Goal: Transaction & Acquisition: Purchase product/service

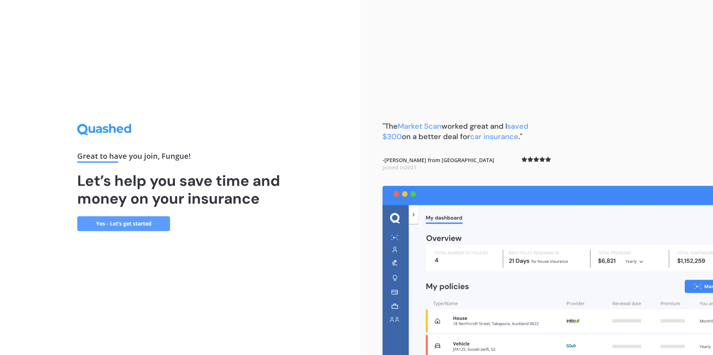
click at [134, 221] on link "Yes - Let’s get started" at bounding box center [123, 224] width 93 height 15
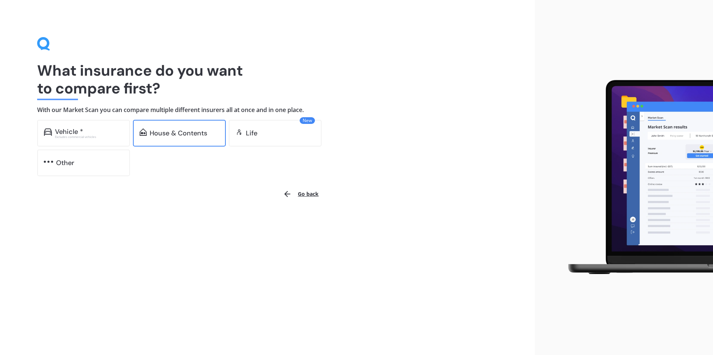
click at [171, 130] on div "House & Contents" at bounding box center [179, 133] width 58 height 7
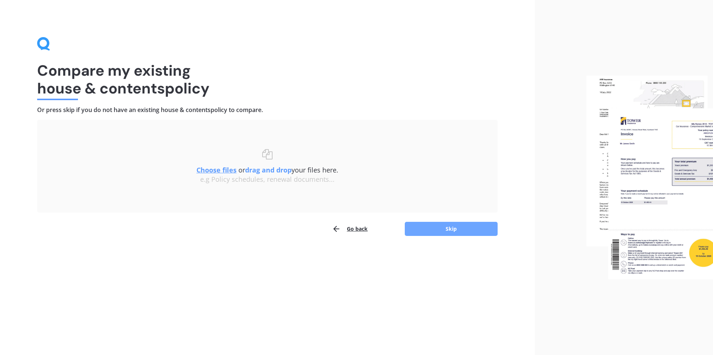
click at [446, 227] on button "Skip" at bounding box center [451, 229] width 93 height 14
